Goal: Task Accomplishment & Management: Use online tool/utility

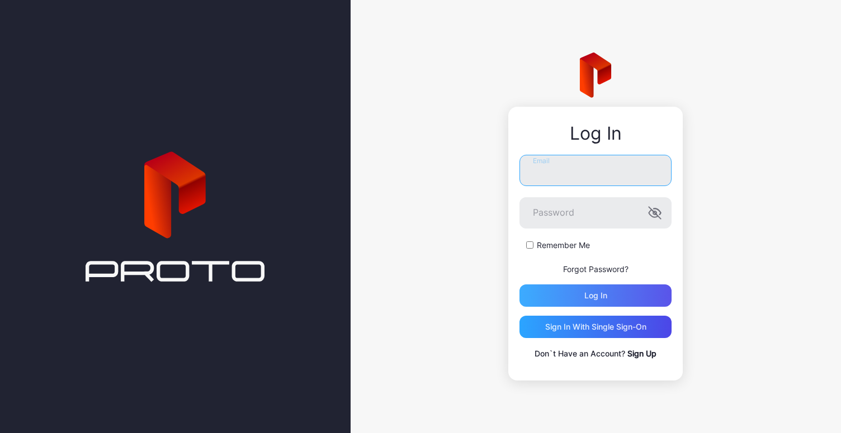
type input "**********"
click at [600, 294] on div "Log in" at bounding box center [595, 295] width 23 height 9
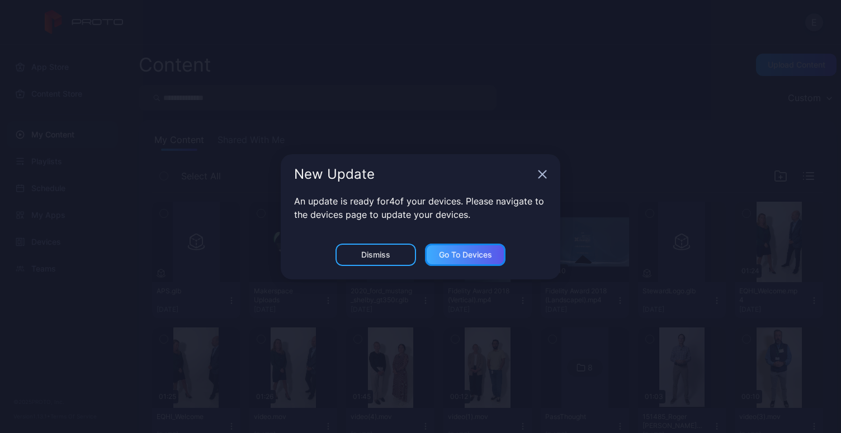
click at [483, 252] on div "Go to devices" at bounding box center [465, 254] width 53 height 9
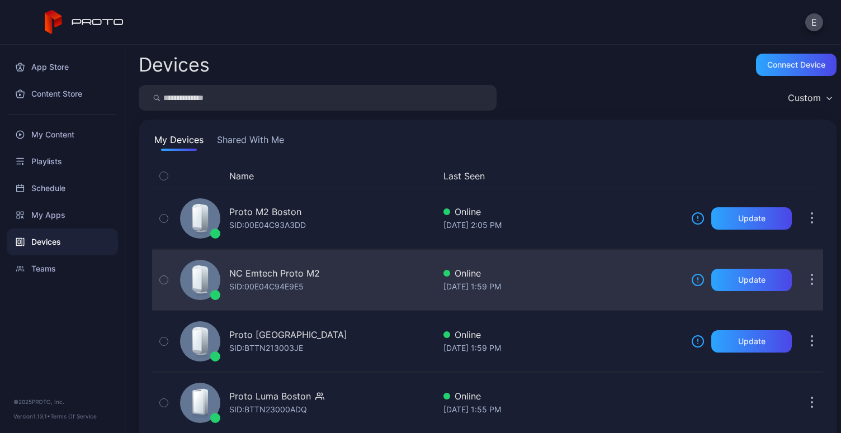
click at [237, 280] on div "SID: 00E04C94E9E5" at bounding box center [266, 286] width 74 height 13
click at [739, 277] on div "Update" at bounding box center [751, 280] width 27 height 9
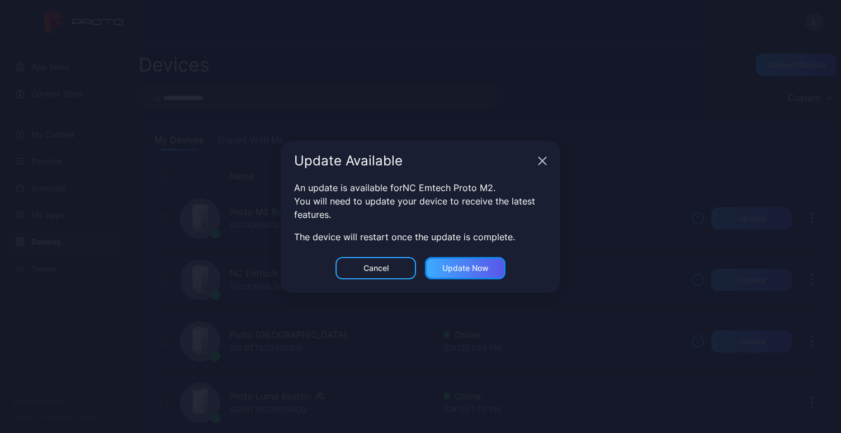
click at [478, 266] on div "Update now" at bounding box center [465, 268] width 46 height 9
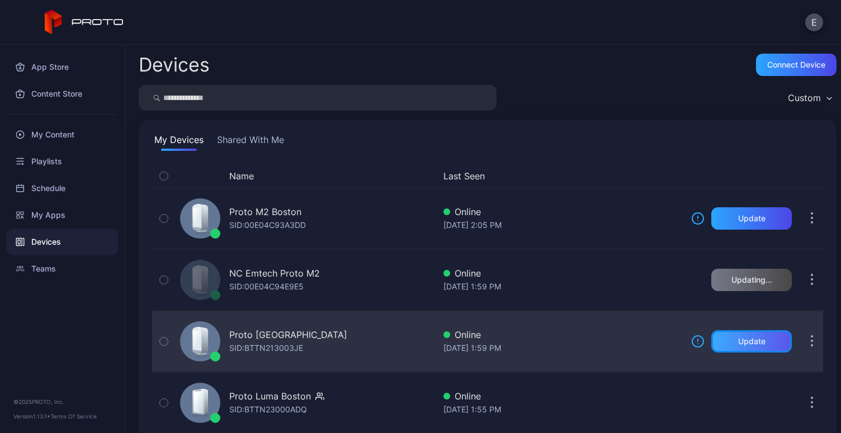
click at [719, 337] on div "Update" at bounding box center [751, 341] width 81 height 22
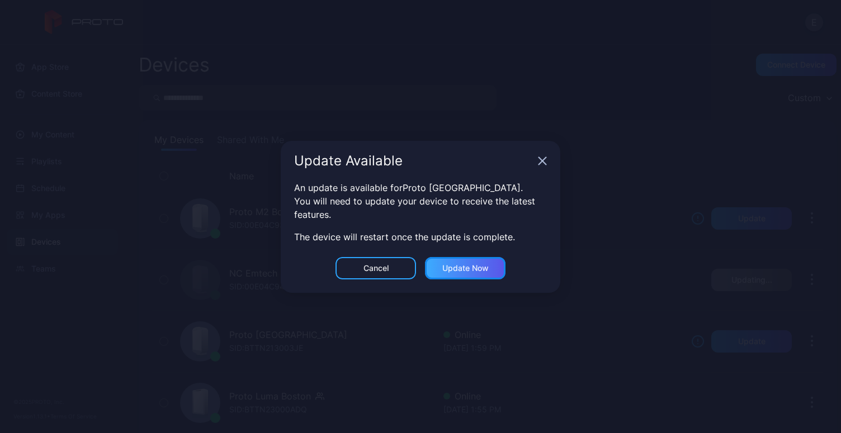
click at [474, 260] on div "Update now" at bounding box center [465, 268] width 81 height 22
